Goal: Navigation & Orientation: Understand site structure

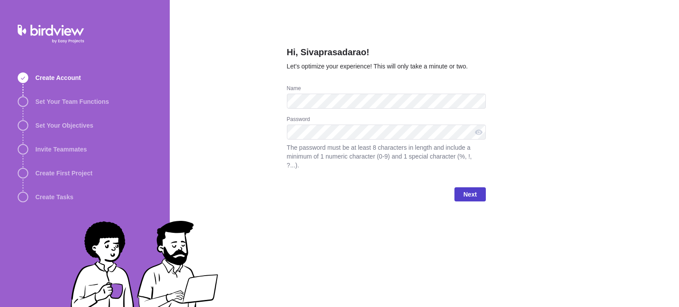
click at [474, 191] on span "Next" at bounding box center [469, 194] width 31 height 14
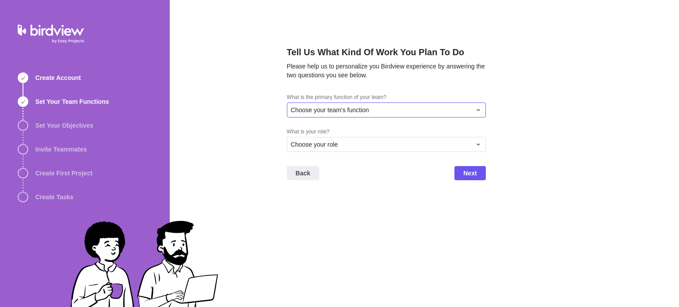
click at [362, 108] on span "Choose your team's function" at bounding box center [330, 110] width 78 height 9
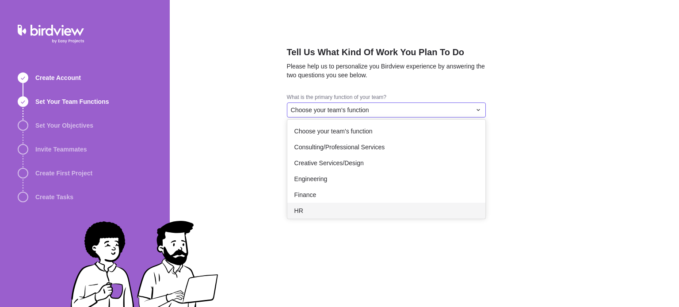
click at [345, 208] on div "HR" at bounding box center [386, 211] width 198 height 16
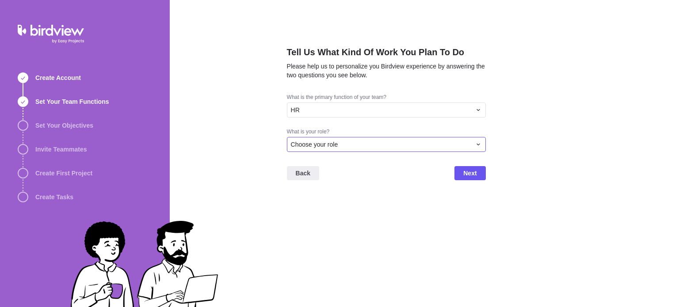
click at [335, 146] on span "Choose your role" at bounding box center [314, 144] width 47 height 9
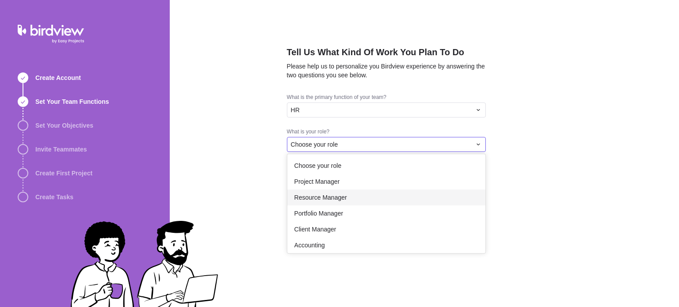
click at [329, 198] on span "Resource Manager" at bounding box center [320, 197] width 53 height 9
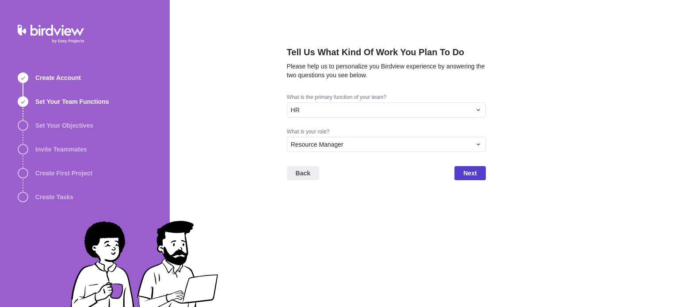
click at [466, 177] on span "Next" at bounding box center [469, 173] width 13 height 11
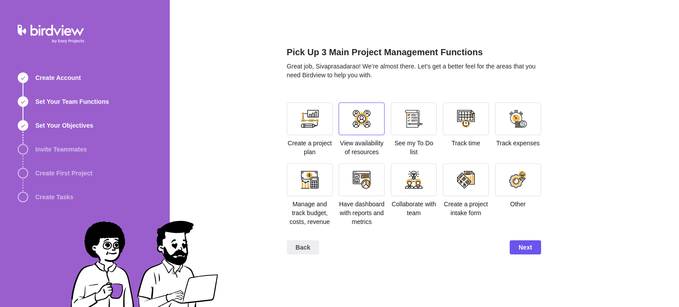
click at [359, 130] on div at bounding box center [362, 119] width 46 height 33
click at [525, 241] on span "Next" at bounding box center [525, 247] width 31 height 14
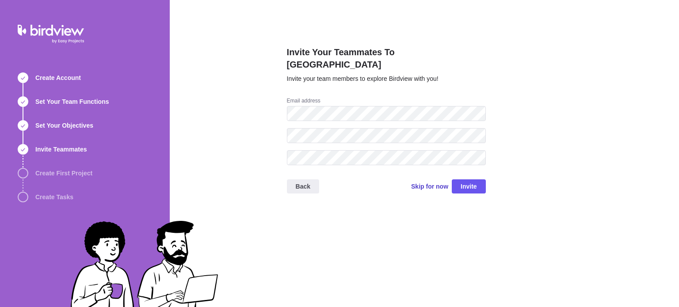
click at [438, 182] on span "Skip for now" at bounding box center [429, 186] width 37 height 9
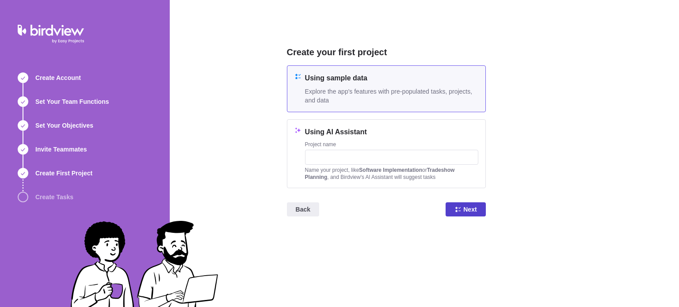
click at [466, 206] on span "Next" at bounding box center [469, 209] width 13 height 11
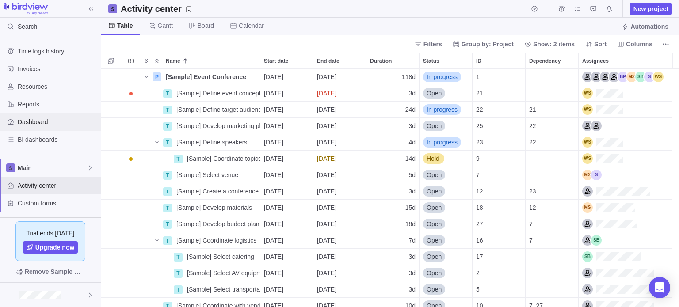
click at [36, 122] on span "Dashboard" at bounding box center [58, 122] width 80 height 9
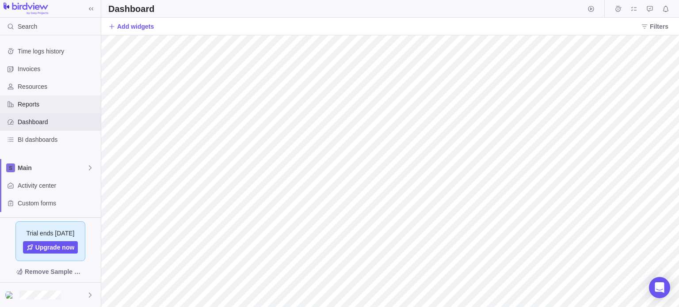
click at [44, 97] on div "Reports" at bounding box center [50, 104] width 101 height 18
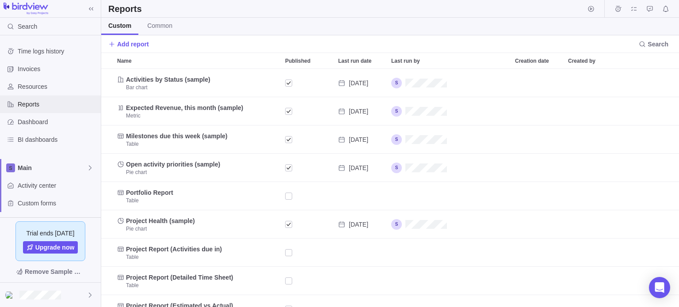
scroll to position [232, 571]
click at [44, 97] on div "Reports" at bounding box center [50, 104] width 101 height 18
click at [44, 90] on span "Resources" at bounding box center [58, 86] width 80 height 9
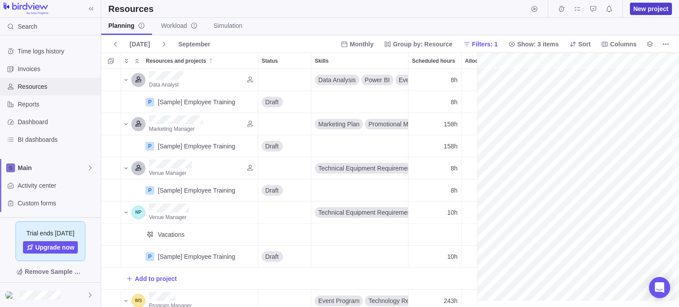
scroll to position [0, 155]
click at [478, 27] on div "Planning Workload Simulation" at bounding box center [390, 27] width 578 height 18
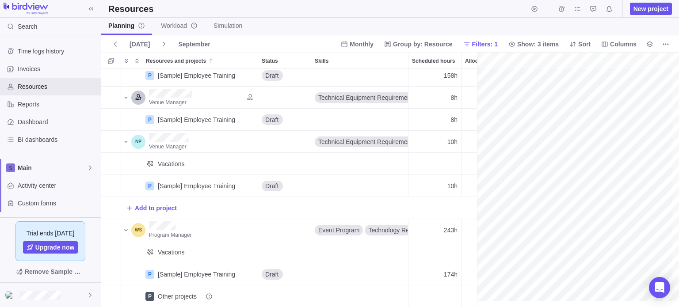
scroll to position [0, 0]
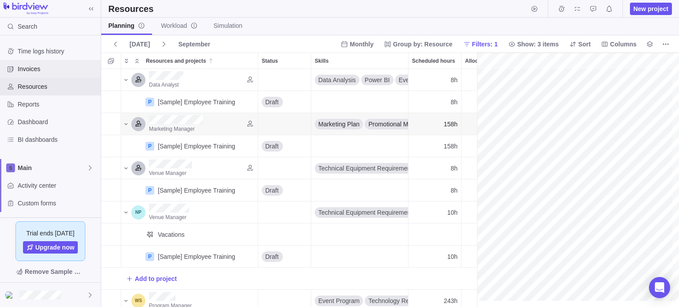
click at [49, 69] on span "Invoices" at bounding box center [58, 69] width 80 height 9
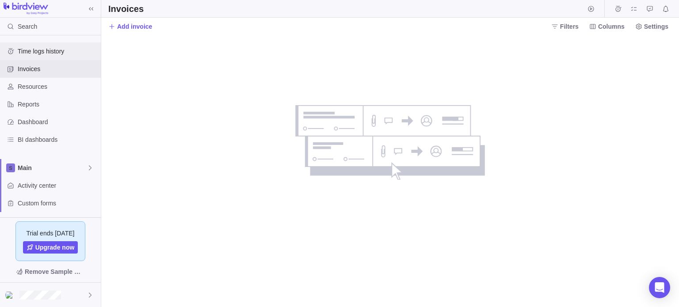
click at [60, 51] on span "Time logs history" at bounding box center [58, 51] width 80 height 9
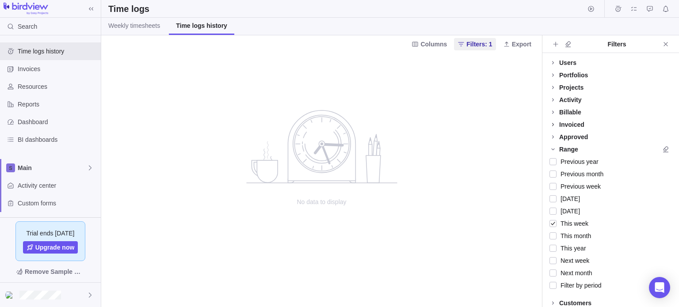
click at [555, 125] on icon at bounding box center [552, 124] width 7 height 7
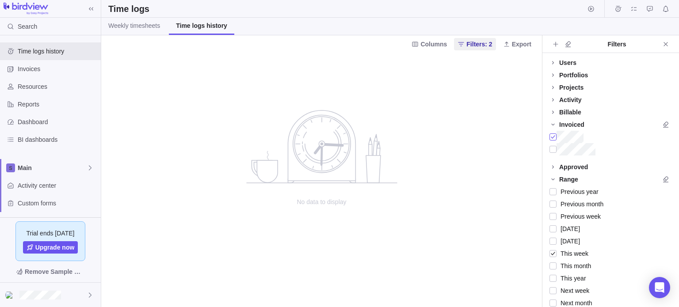
click at [553, 136] on div at bounding box center [552, 137] width 7 height 12
click at [565, 61] on div "Users" at bounding box center [567, 62] width 17 height 9
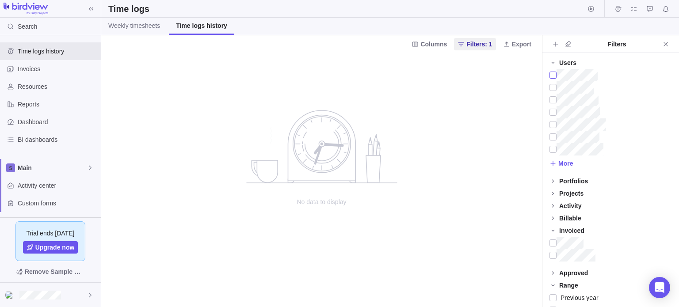
click at [551, 75] on div at bounding box center [552, 75] width 7 height 12
click at [52, 105] on span "Reports" at bounding box center [58, 104] width 80 height 9
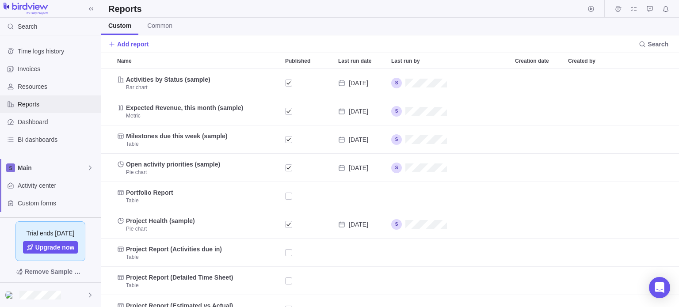
scroll to position [232, 571]
click at [40, 136] on span "BI dashboards" at bounding box center [58, 139] width 80 height 9
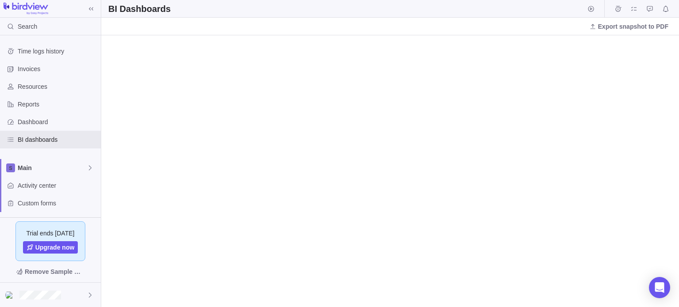
click at [355, 34] on div "Export snapshot to PDF" at bounding box center [390, 27] width 578 height 18
click at [46, 186] on span "Activity center" at bounding box center [58, 185] width 80 height 9
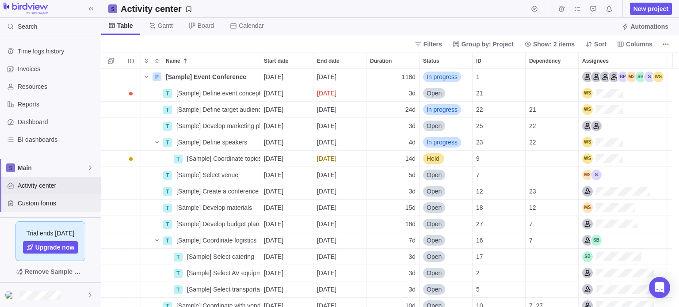
click at [48, 206] on span "Custom forms" at bounding box center [58, 203] width 80 height 9
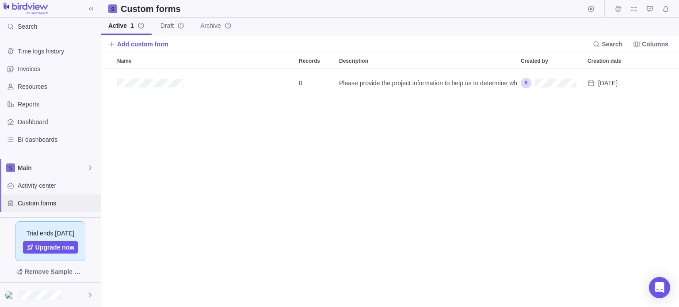
scroll to position [232, 571]
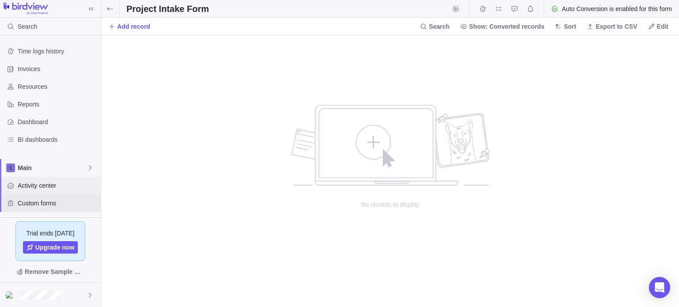
click at [42, 185] on span "Activity center" at bounding box center [58, 185] width 80 height 9
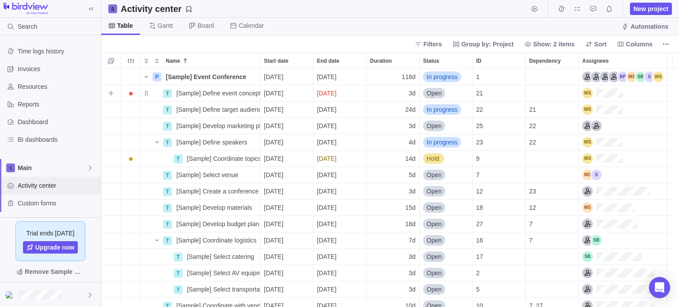
scroll to position [232, 571]
click at [163, 23] on span "Gantt" at bounding box center [165, 25] width 15 height 9
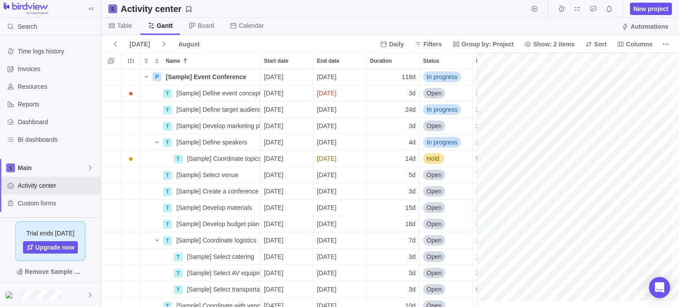
scroll to position [0, 0]
click at [484, 17] on div "Activity center New project" at bounding box center [390, 9] width 578 height 18
click at [205, 19] on span "Board" at bounding box center [201, 26] width 39 height 17
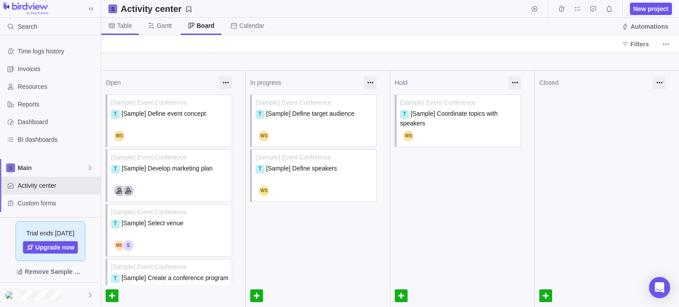
click at [125, 27] on span "Table" at bounding box center [124, 25] width 15 height 9
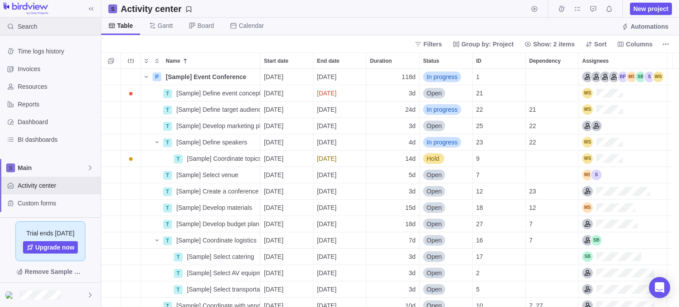
scroll to position [232, 571]
click at [35, 50] on span "Time logs history" at bounding box center [58, 51] width 80 height 9
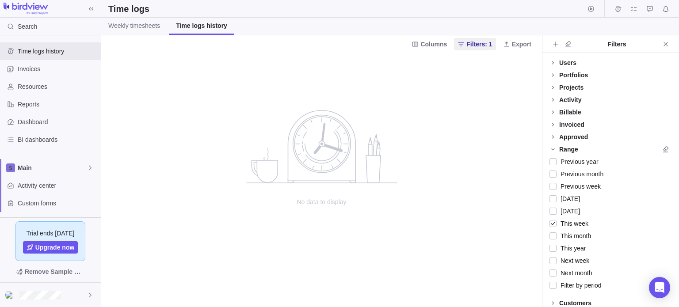
click at [41, 7] on img at bounding box center [26, 9] width 45 height 12
